Goal: Find specific page/section: Find specific page/section

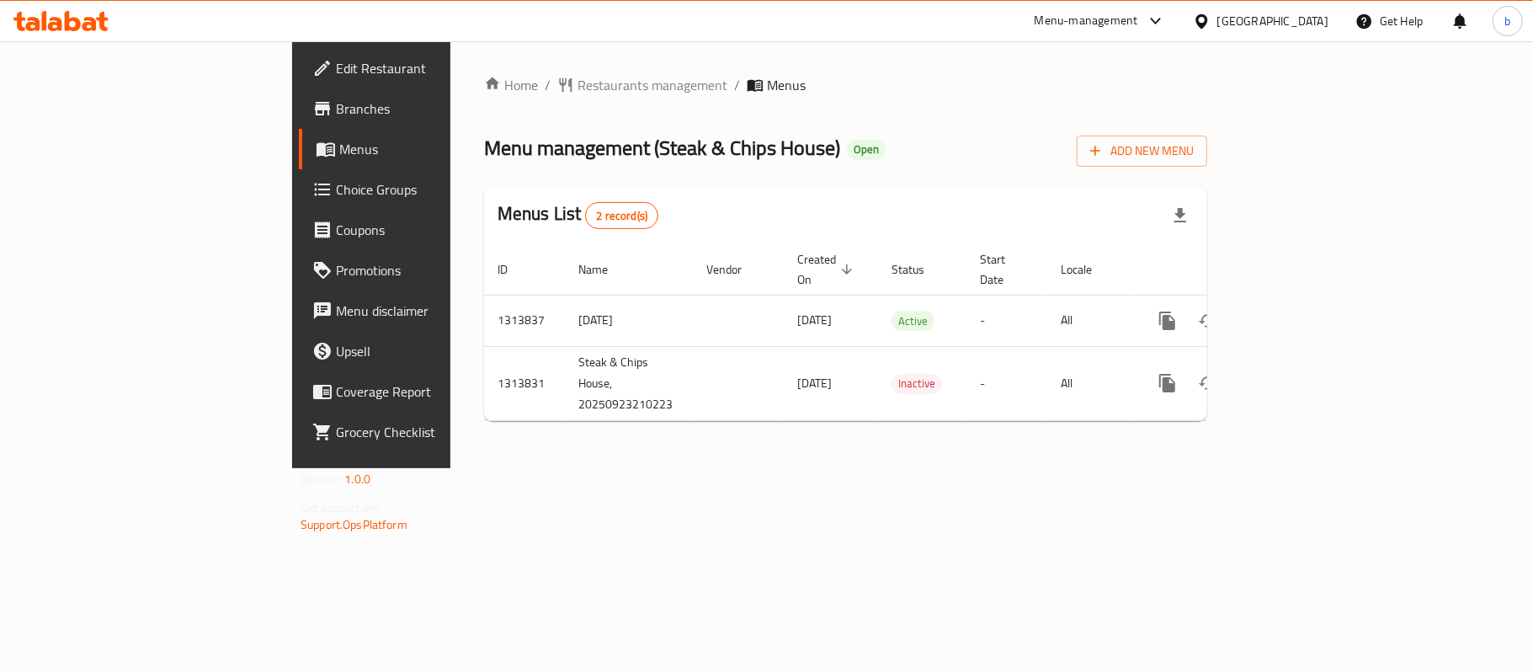
click at [108, 24] on icon at bounding box center [60, 21] width 95 height 20
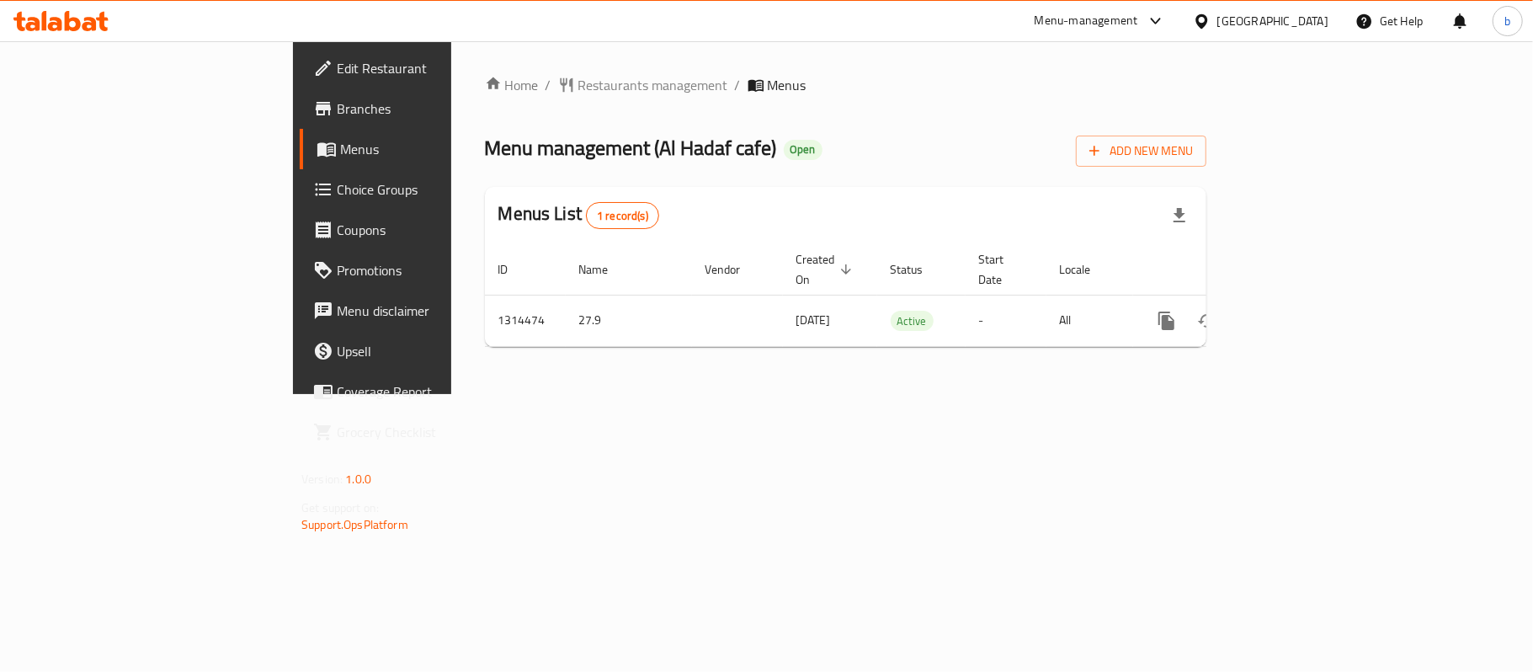
click at [92, 20] on icon at bounding box center [89, 24] width 14 height 14
click at [66, 25] on icon at bounding box center [73, 21] width 16 height 20
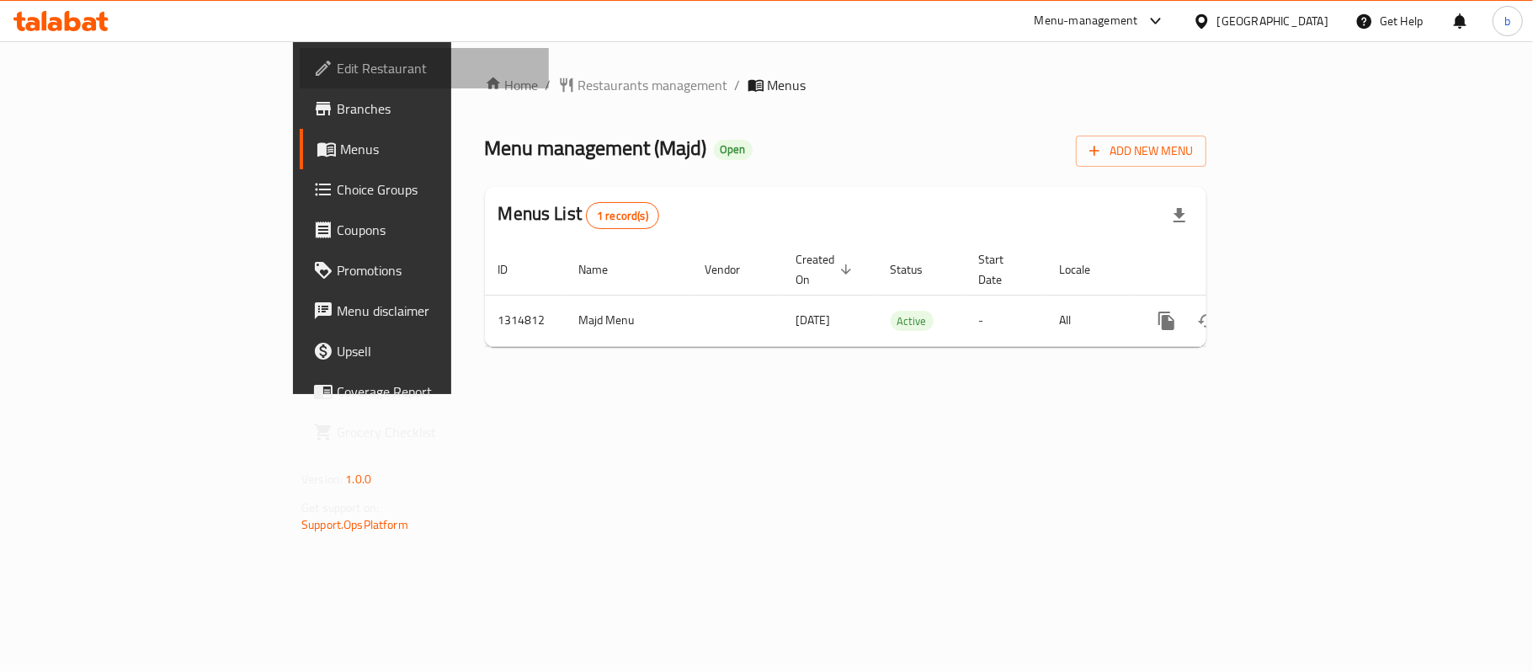
click at [337, 72] on span "Edit Restaurant" at bounding box center [436, 68] width 199 height 20
